Goal: Task Accomplishment & Management: Book appointment/travel/reservation

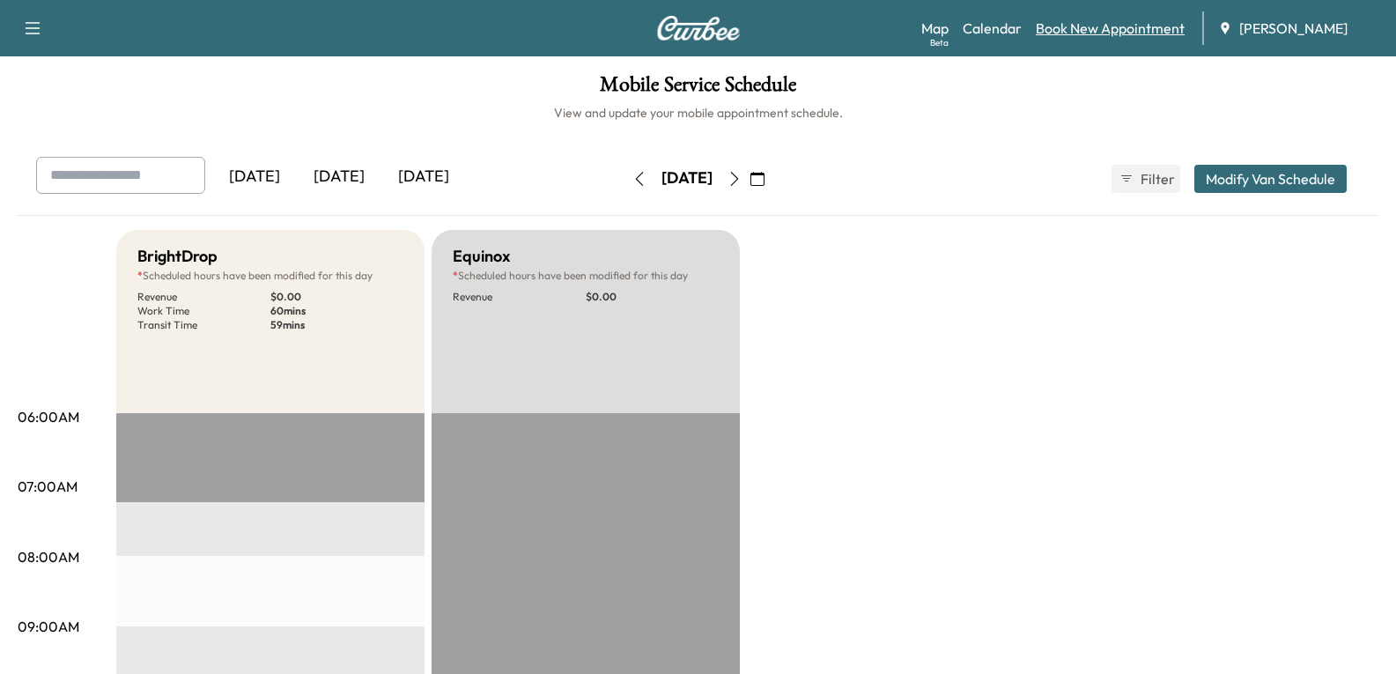
click at [1098, 27] on link "Book New Appointment" at bounding box center [1110, 28] width 149 height 21
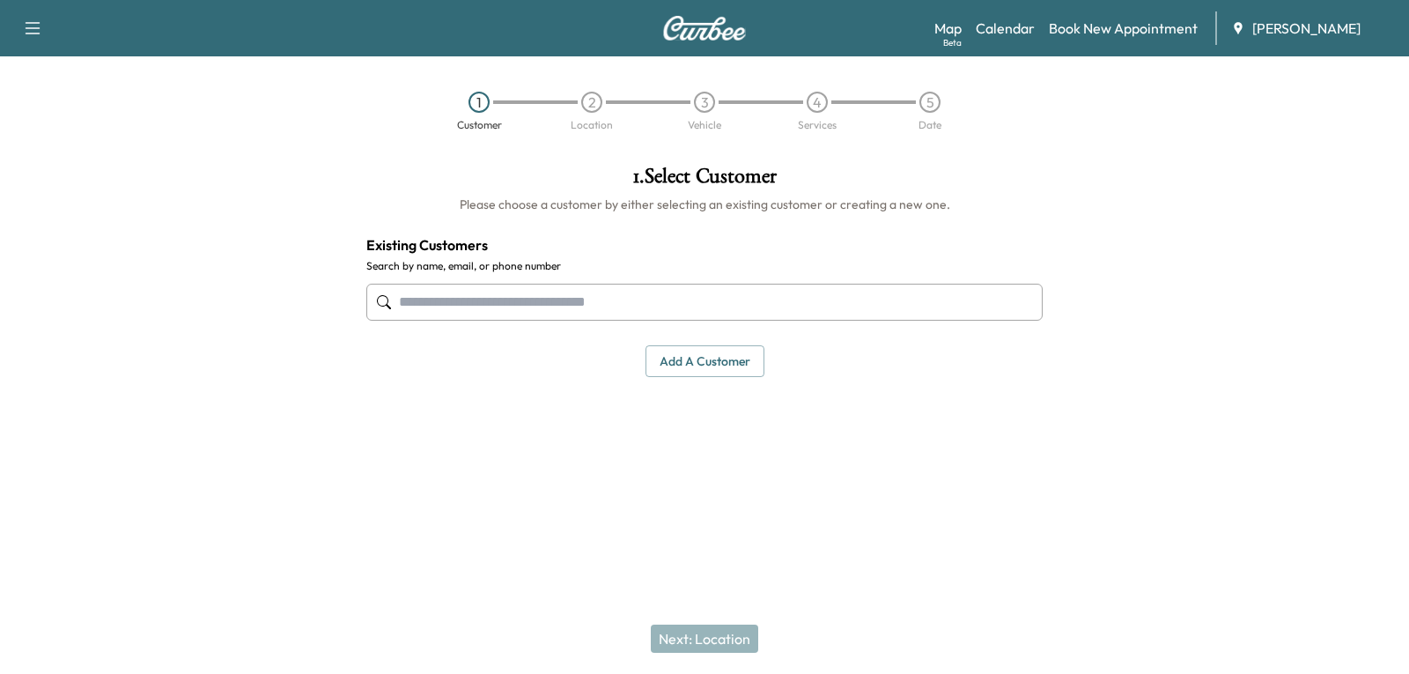
click at [449, 307] on input "text" at bounding box center [704, 302] width 677 height 37
type input "*"
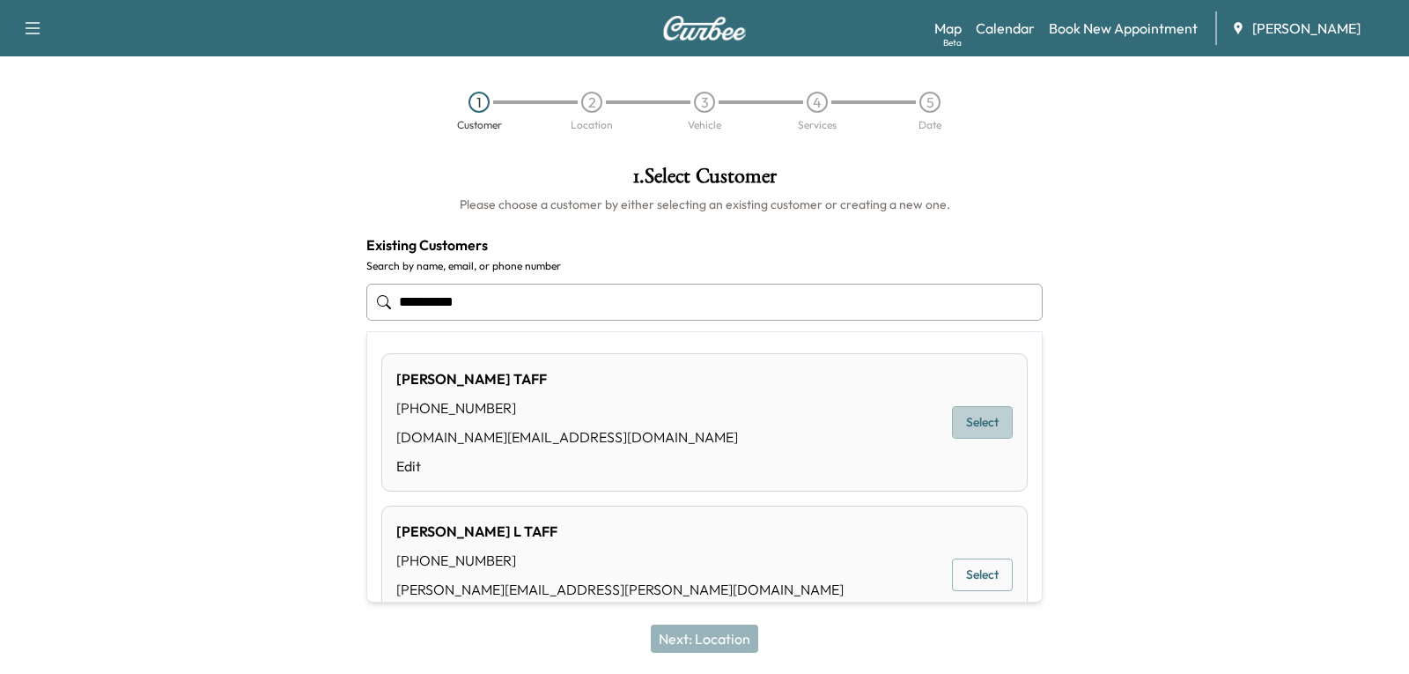
click at [980, 422] on button "Select" at bounding box center [982, 422] width 61 height 33
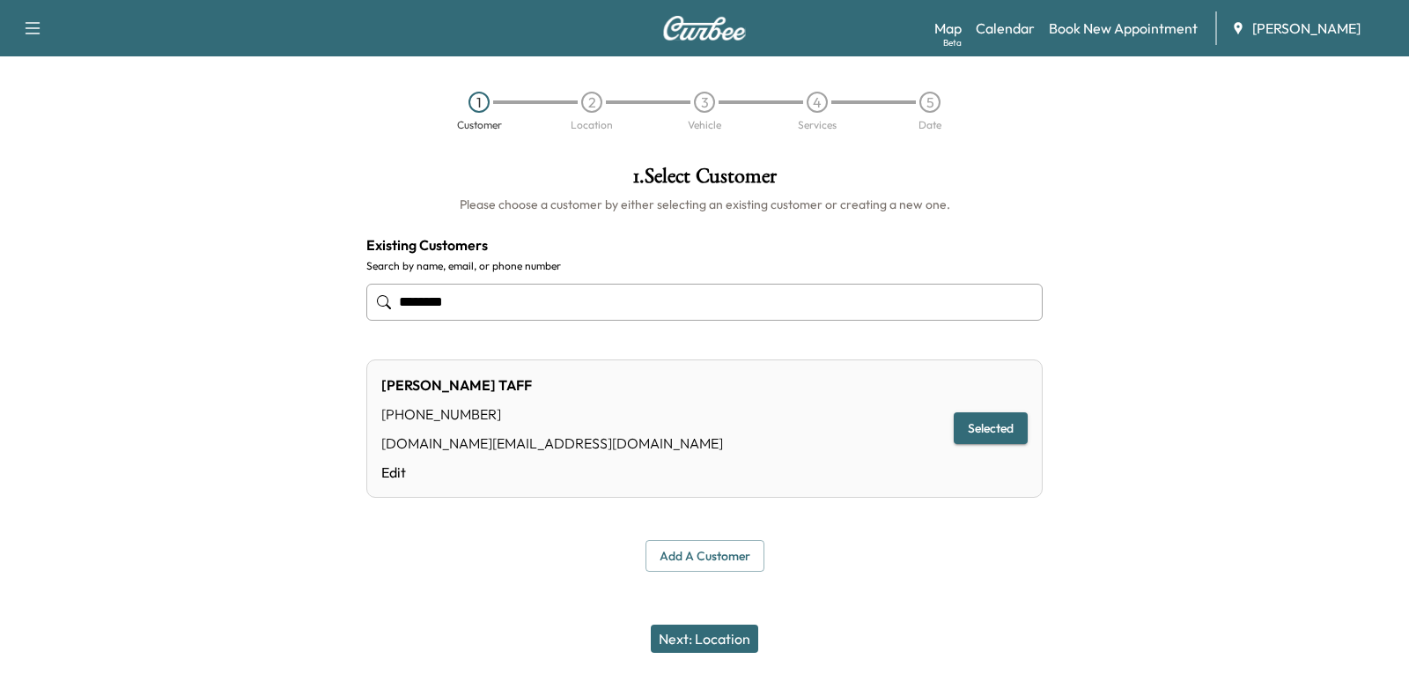
type input "********"
click at [733, 639] on button "Next: Location" at bounding box center [704, 639] width 107 height 28
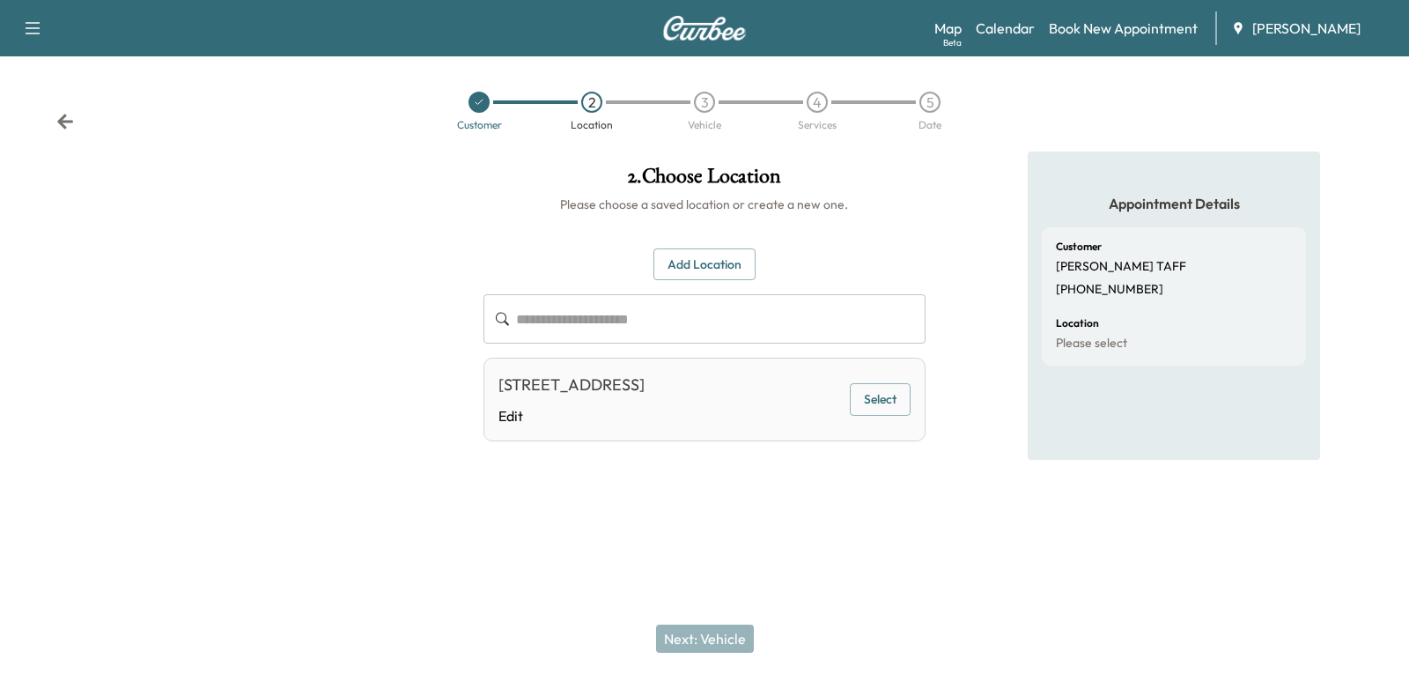
click at [870, 401] on button "Select" at bounding box center [880, 399] width 61 height 33
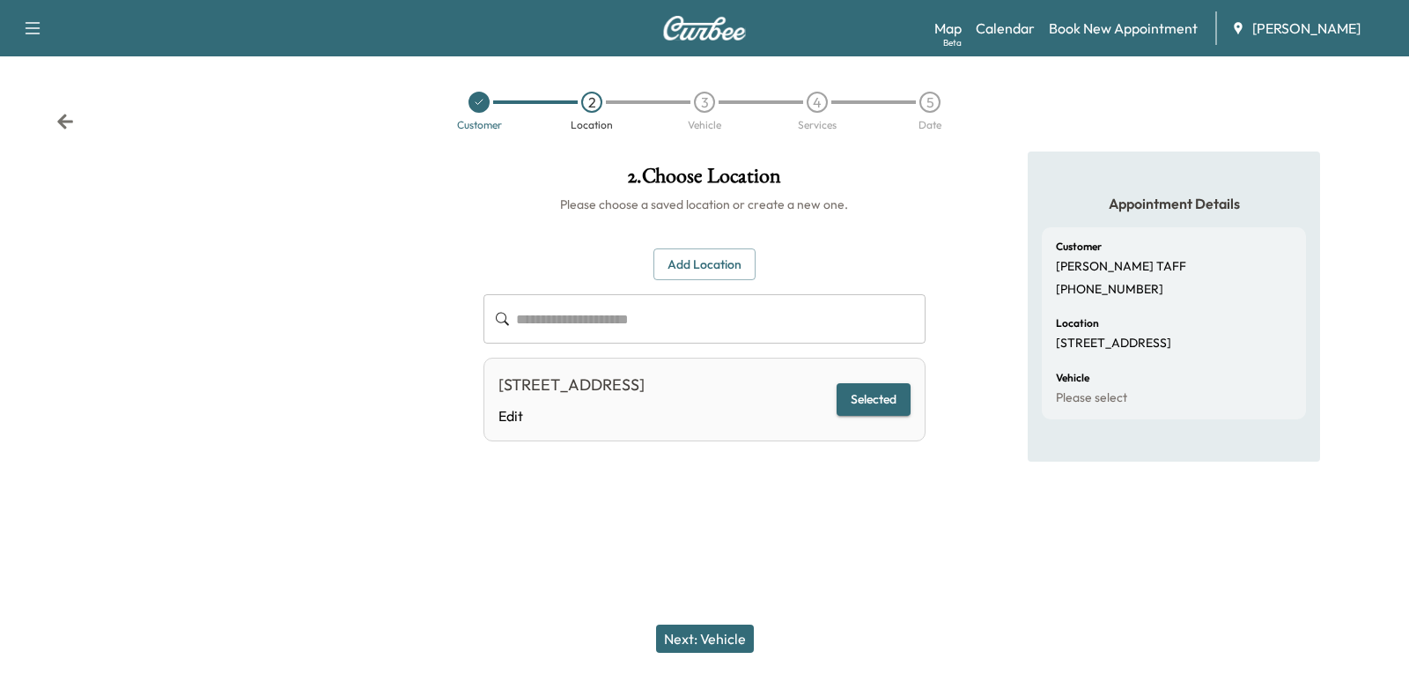
click at [691, 640] on button "Next: Vehicle" at bounding box center [705, 639] width 98 height 28
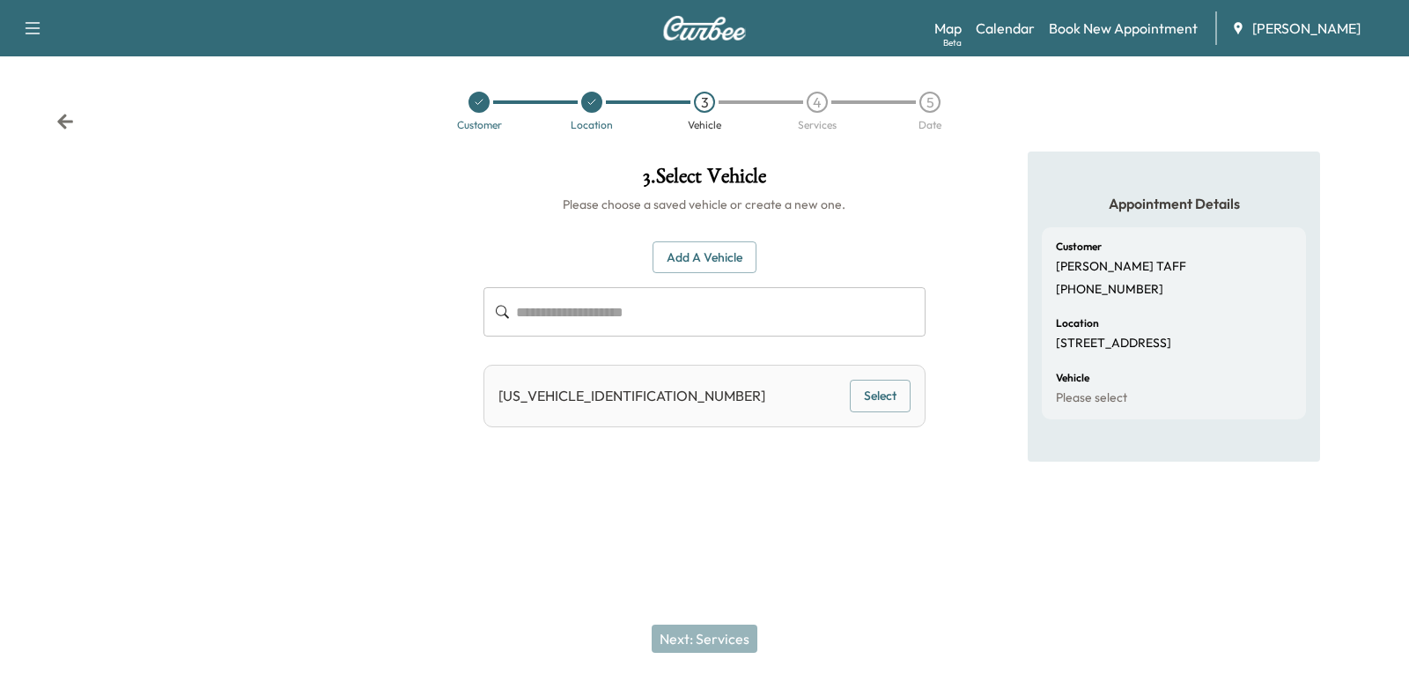
click at [909, 391] on button "Select" at bounding box center [880, 396] width 61 height 33
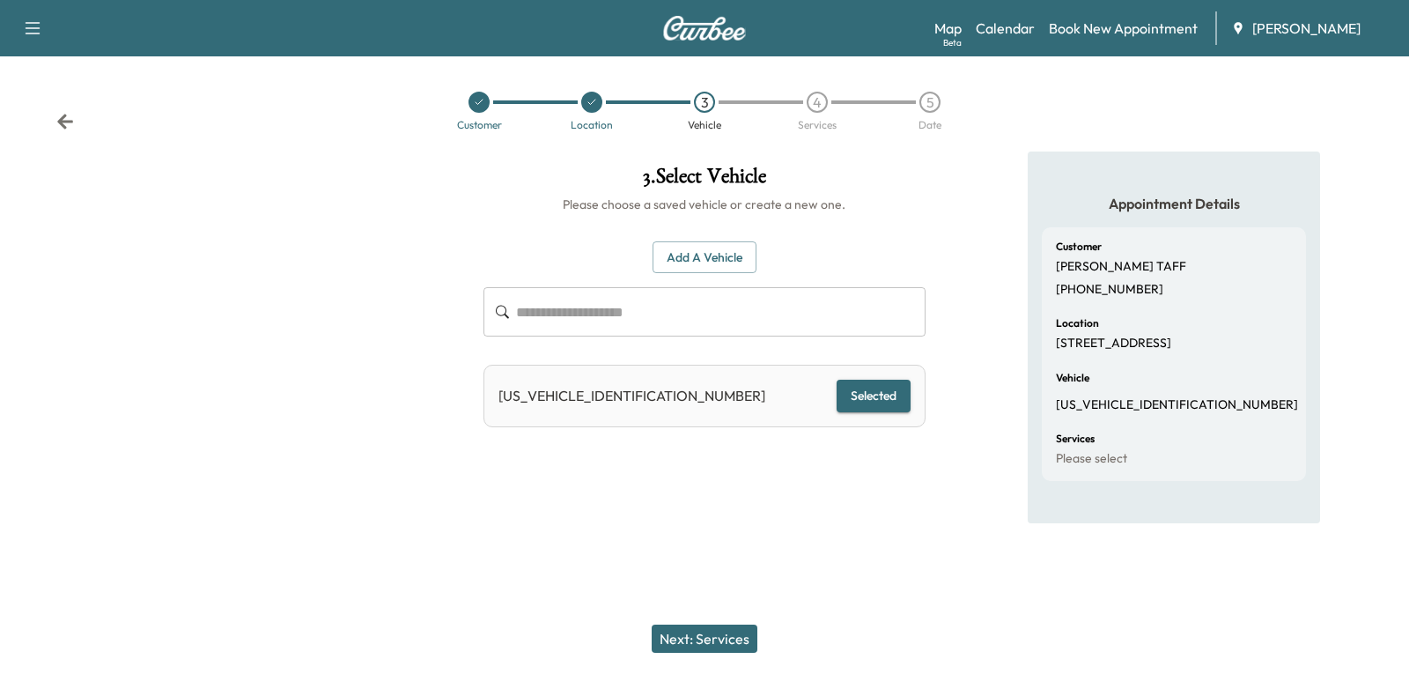
click at [697, 648] on button "Next: Services" at bounding box center [705, 639] width 106 height 28
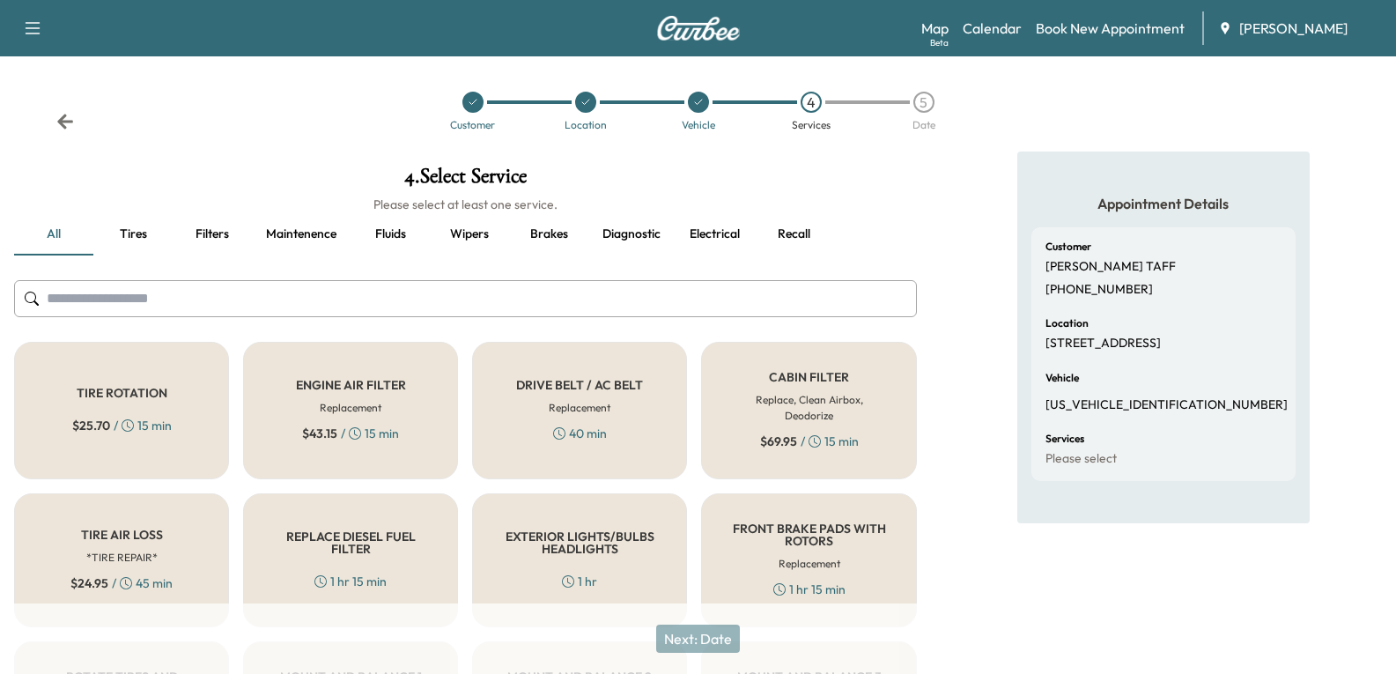
click at [138, 312] on input "text" at bounding box center [465, 298] width 903 height 37
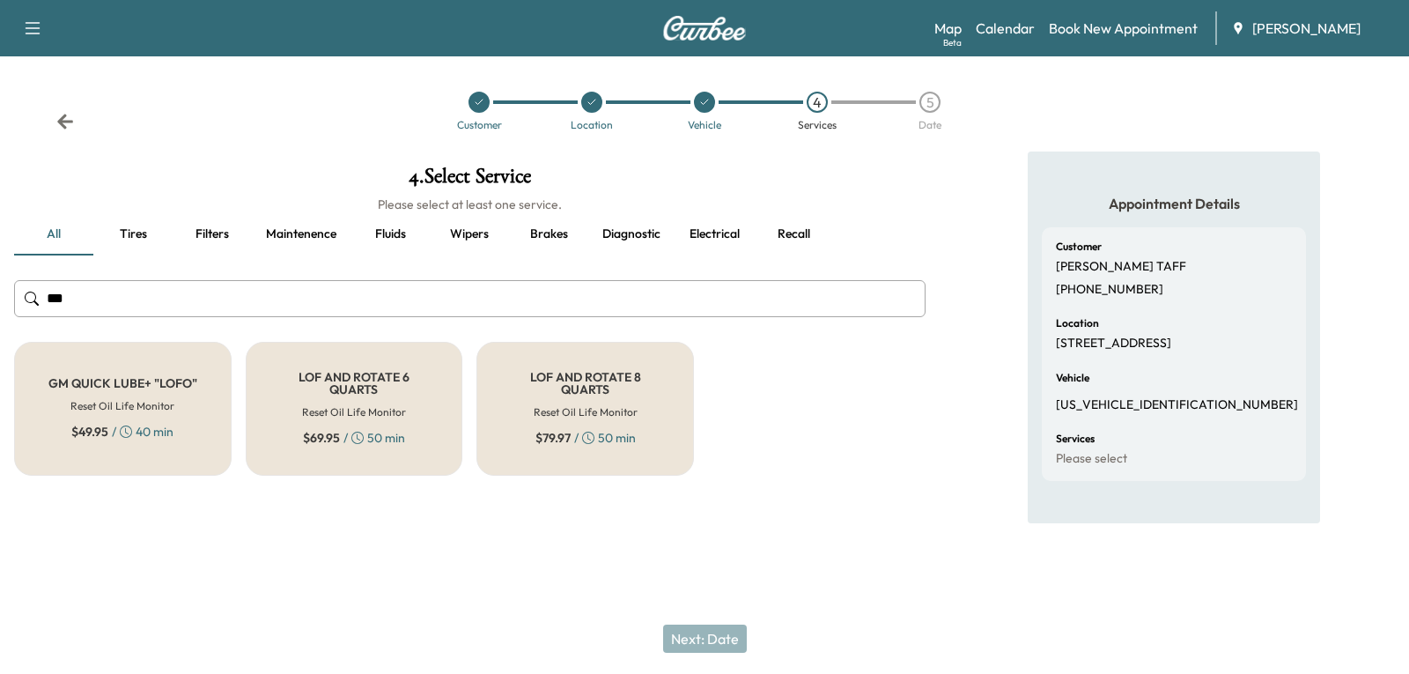
type input "***"
click at [560, 410] on h6 "Reset Oil Life Monitor" at bounding box center [586, 412] width 104 height 16
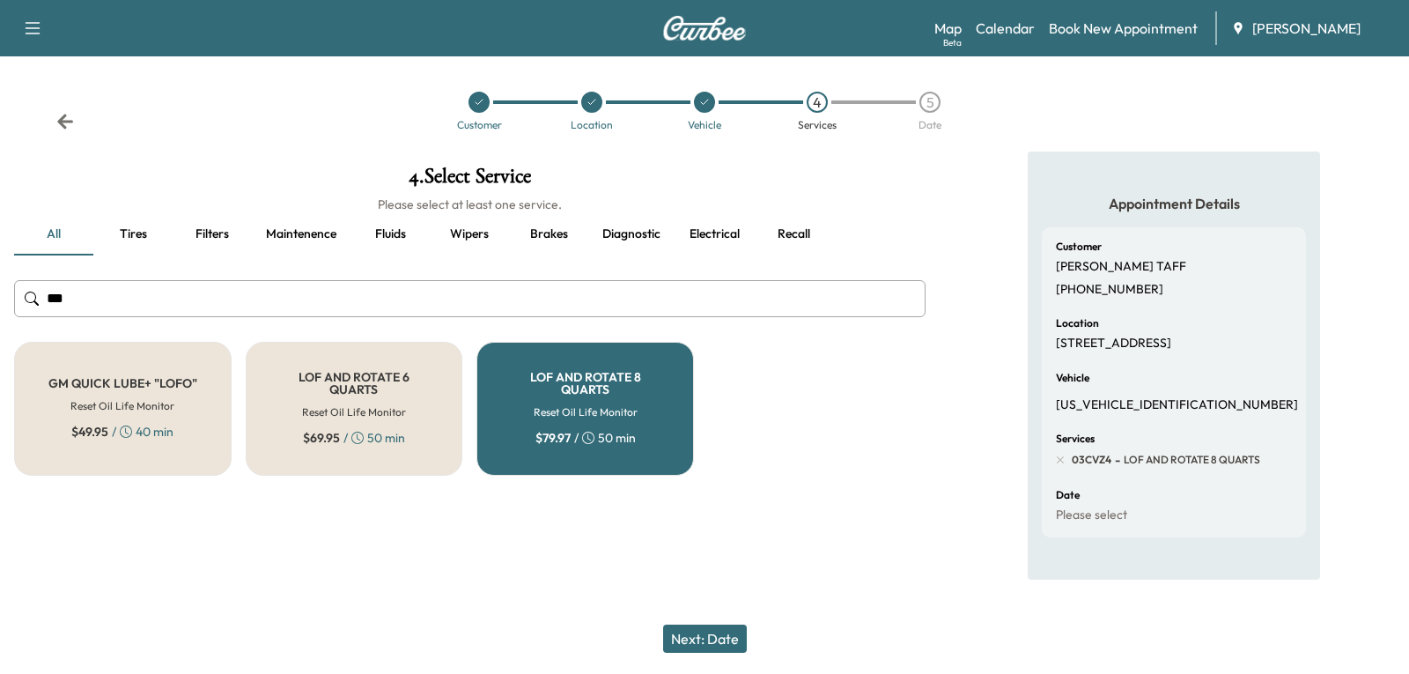
click at [699, 639] on button "Next: Date" at bounding box center [705, 639] width 84 height 28
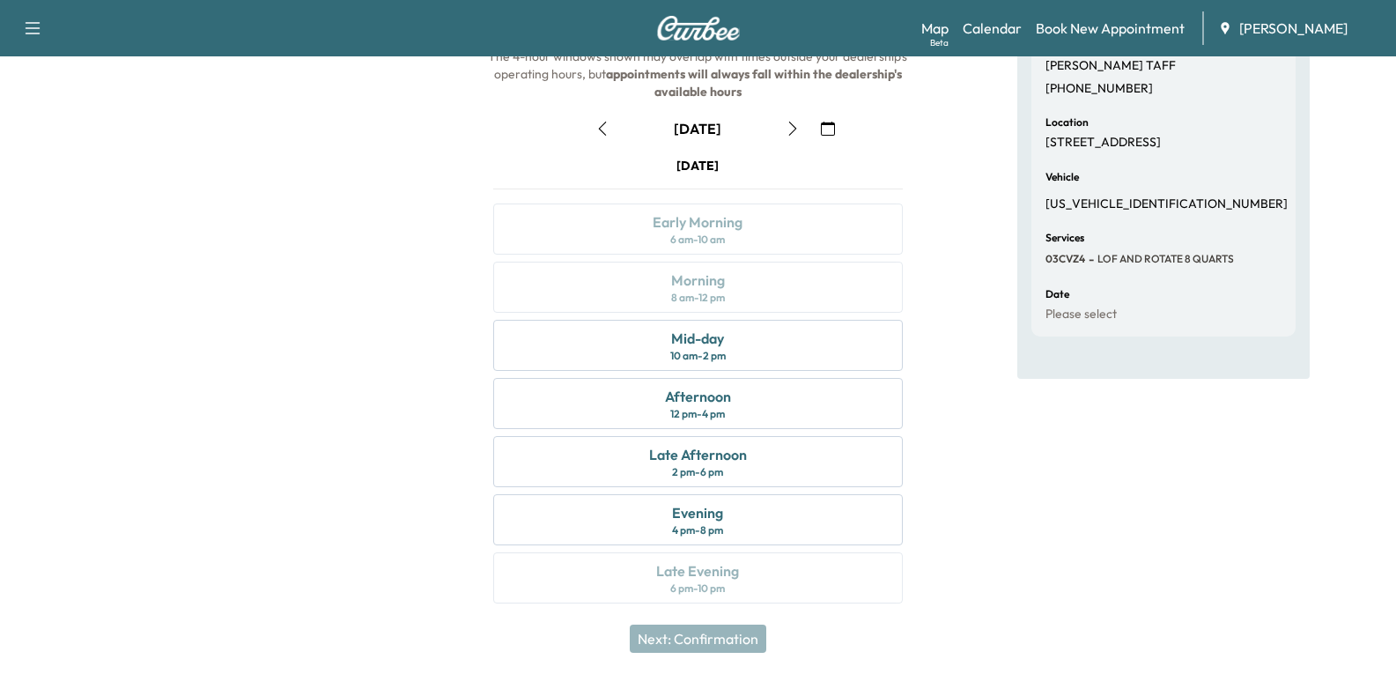
scroll to position [208, 0]
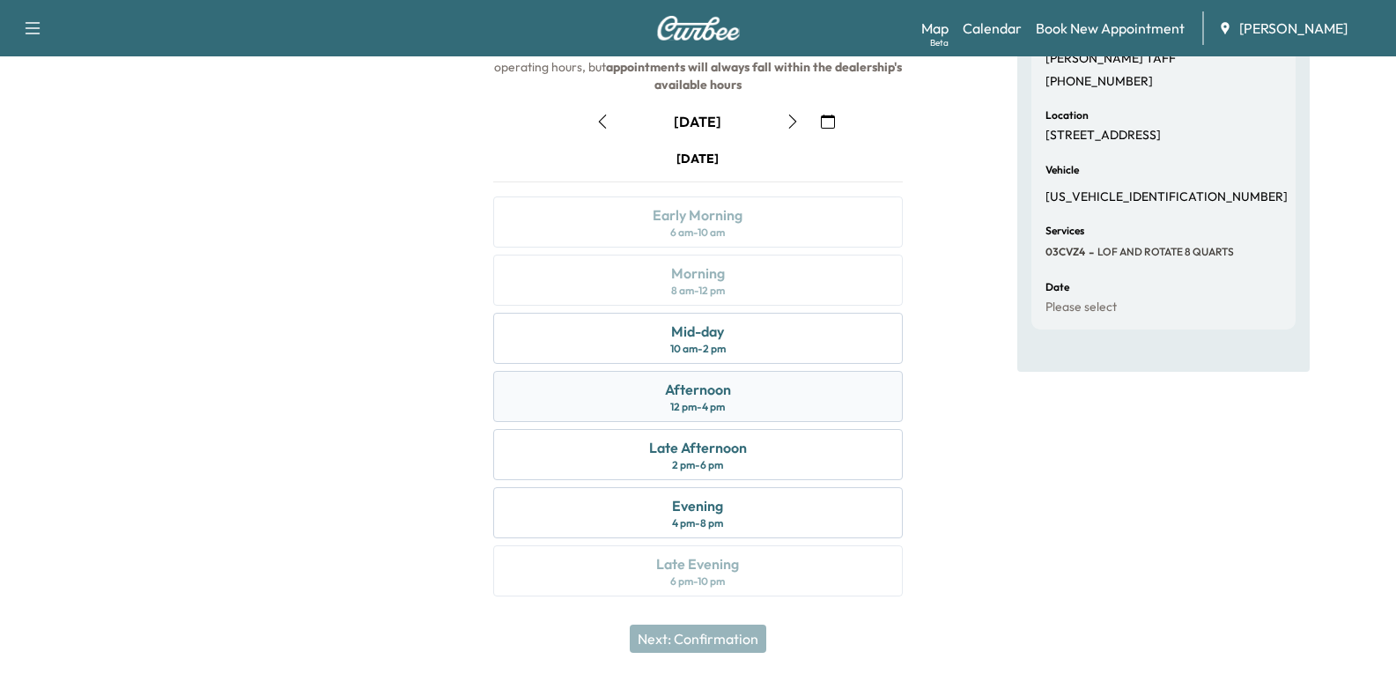
click at [743, 408] on div "Afternoon 12 pm - 4 pm" at bounding box center [697, 396] width 409 height 51
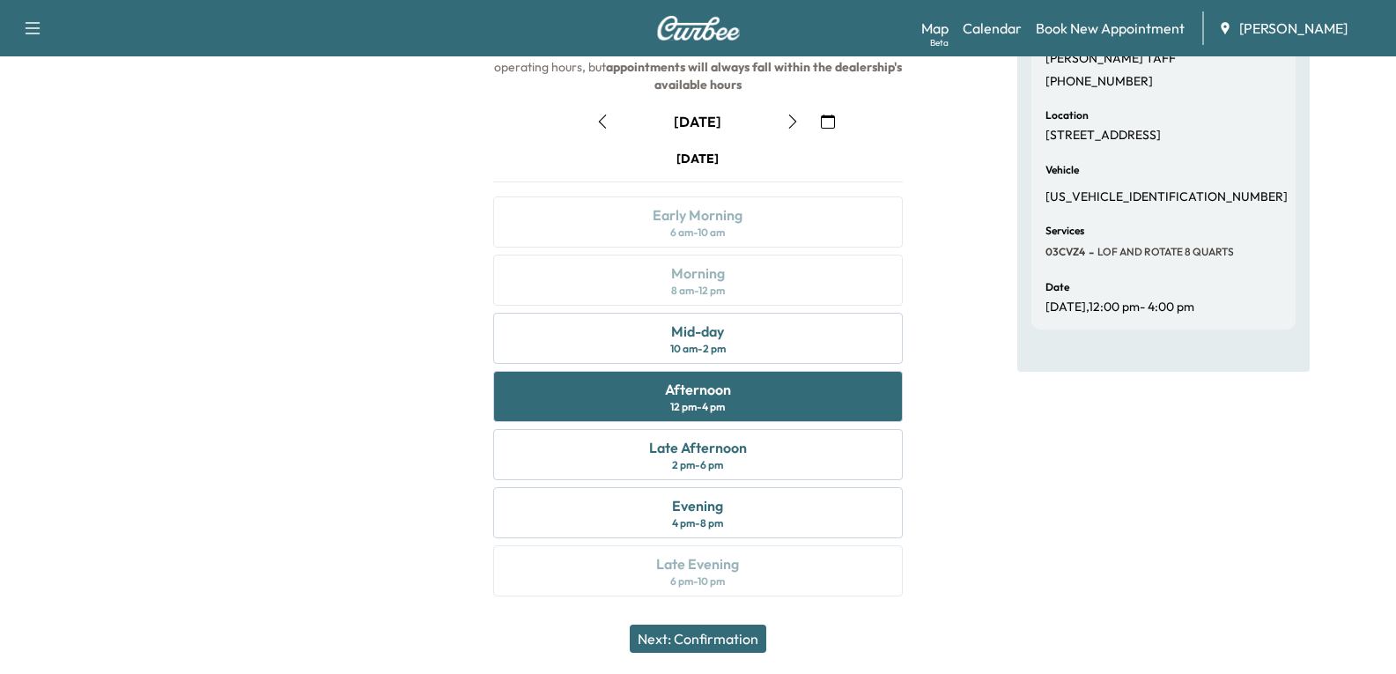
click at [710, 645] on button "Next: Confirmation" at bounding box center [698, 639] width 137 height 28
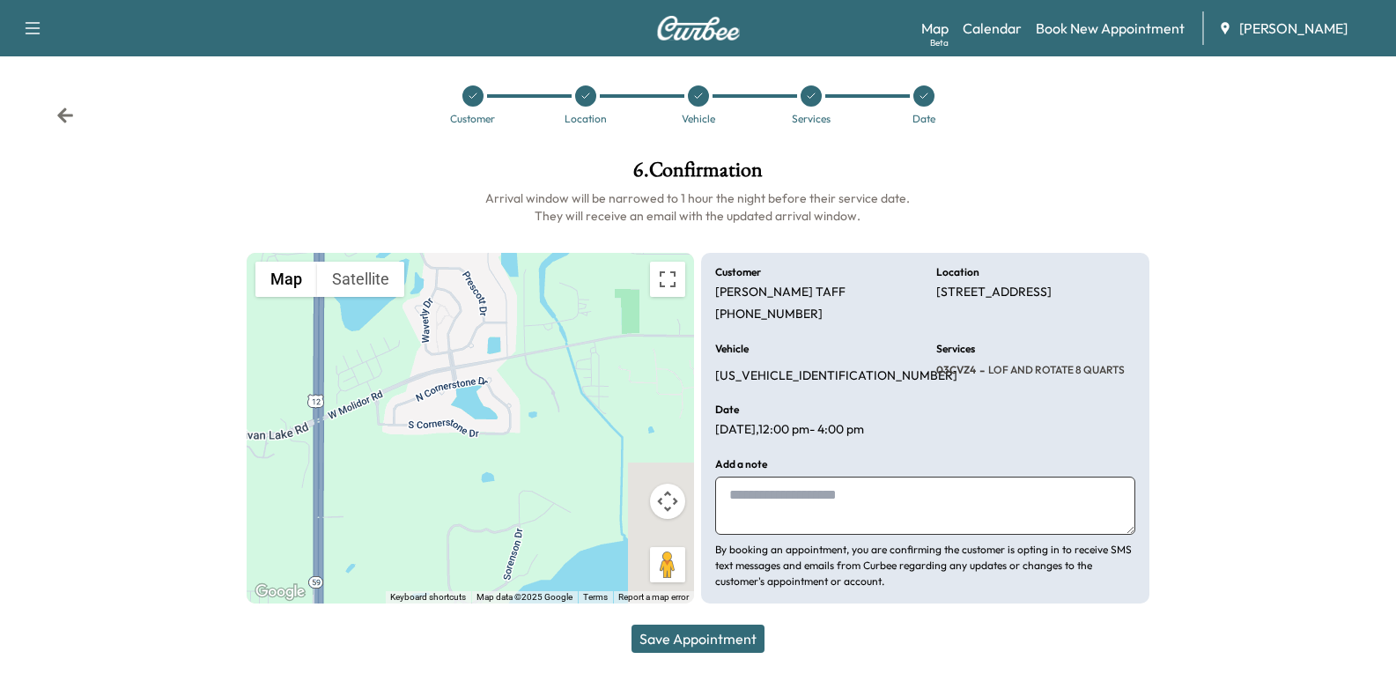
click at [750, 497] on textarea at bounding box center [924, 506] width 419 height 58
paste textarea "**********"
type textarea "**********"
click at [714, 632] on button "Save Appointment" at bounding box center [698, 639] width 133 height 28
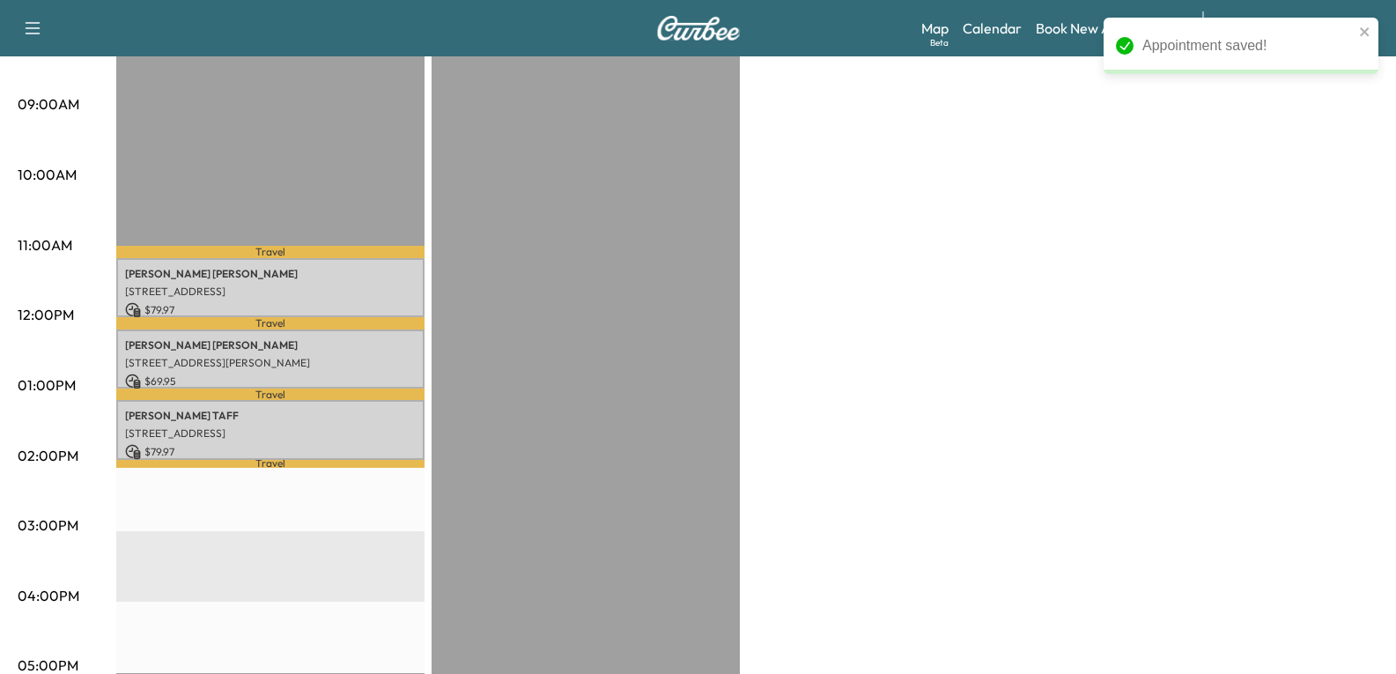
scroll to position [529, 0]
